Goal: Go to known website: Go to known website

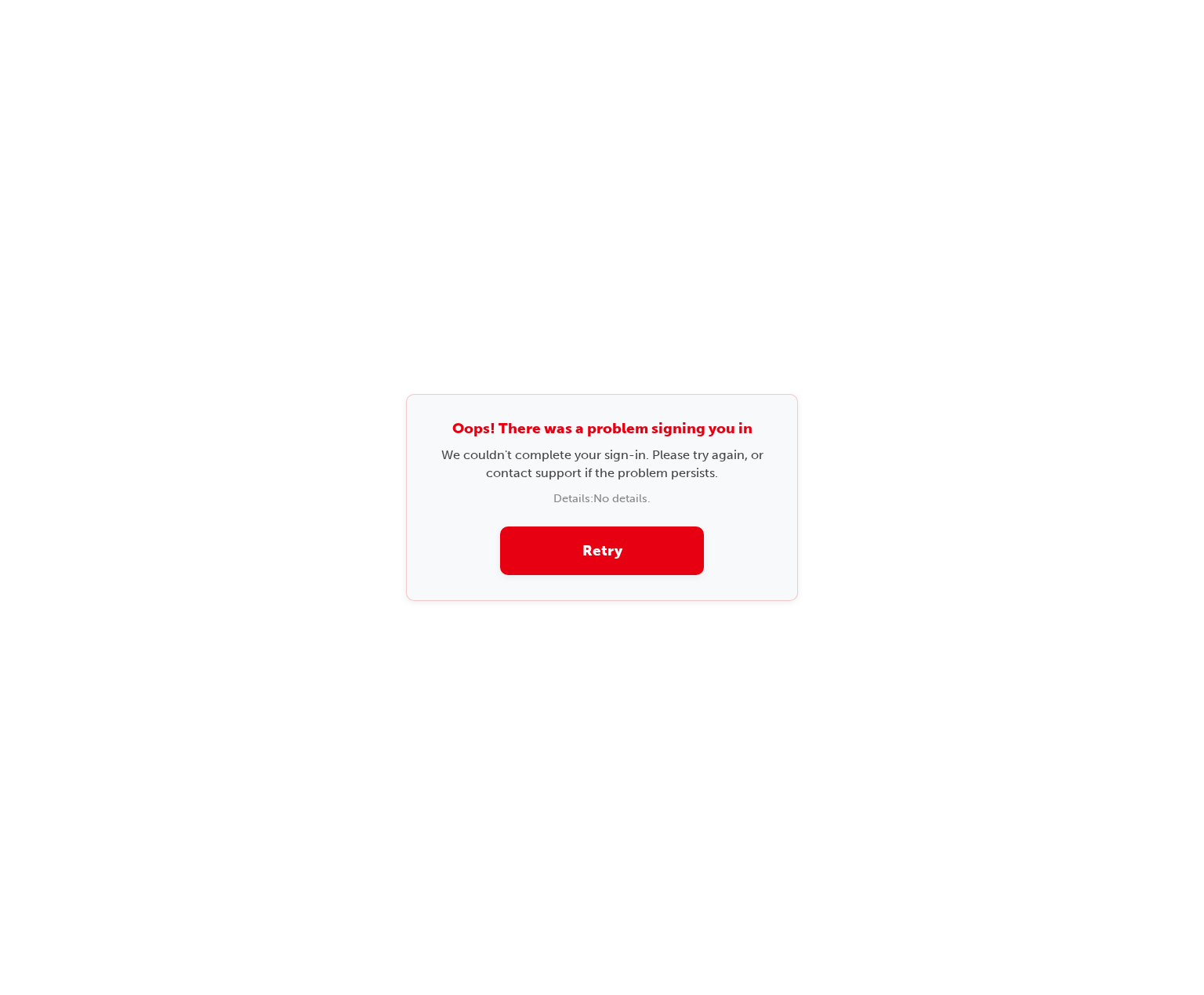
click at [631, 541] on button "Retry" at bounding box center [602, 551] width 204 height 50
click at [1035, 128] on div "Oops! There was a problem signing you in We couldn't complete your sign-in. Ple…" at bounding box center [602, 498] width 1204 height 995
